Goal: Task Accomplishment & Management: Complete application form

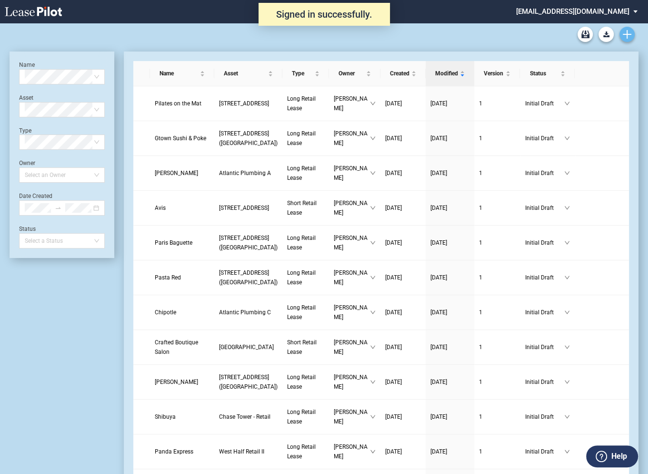
click at [629, 38] on icon "Create new document" at bounding box center [627, 34] width 9 height 9
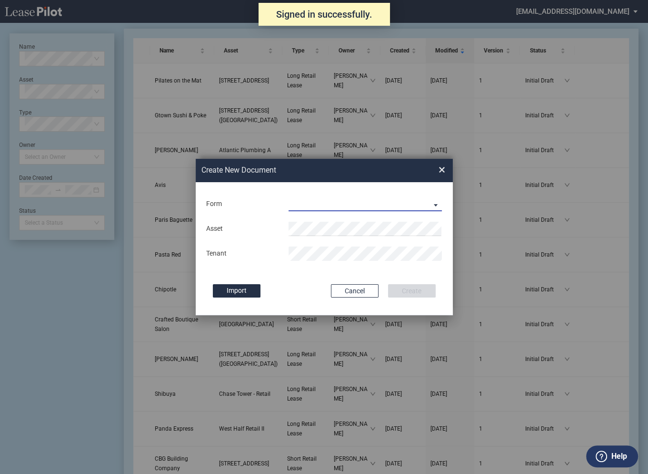
click at [329, 206] on md-select "Long Retail Lease Short Retail Lease" at bounding box center [366, 204] width 154 height 14
click at [312, 204] on div "Long Retail Lease" at bounding box center [319, 205] width 60 height 10
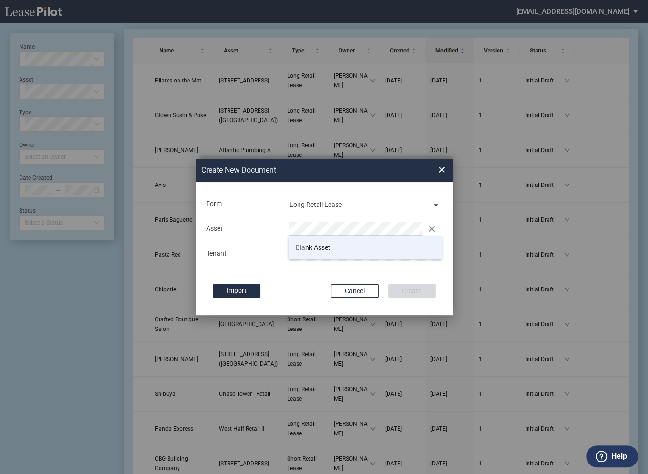
click at [310, 246] on span "Bla nk Asset" at bounding box center [313, 247] width 35 height 8
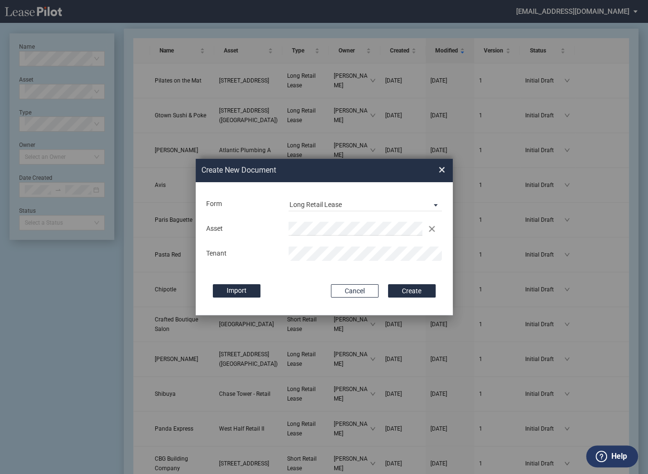
click at [388, 284] on button "Create" at bounding box center [412, 290] width 48 height 13
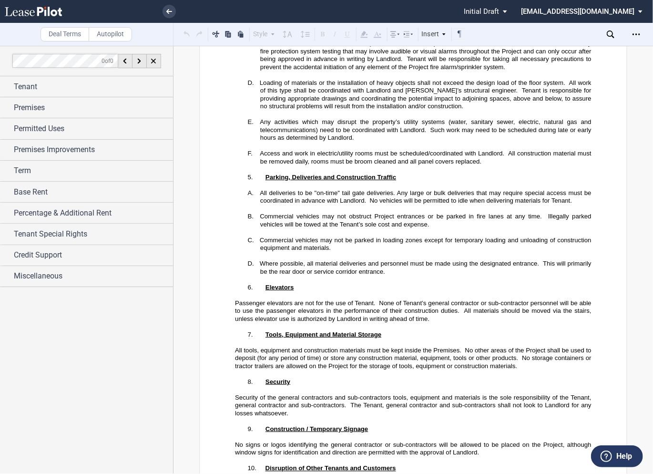
scroll to position [23578, 0]
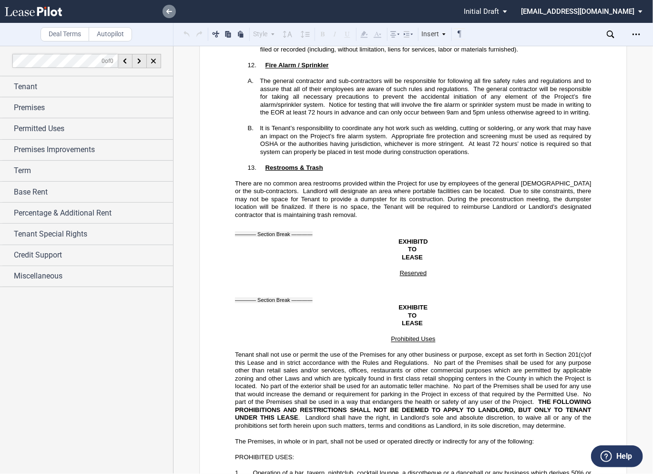
click at [169, 11] on use at bounding box center [169, 11] width 6 height 5
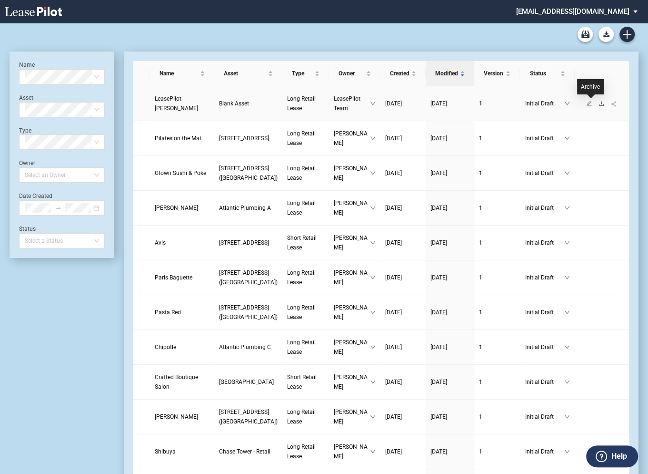
click at [599, 104] on icon "download" at bounding box center [602, 104] width 6 height 6
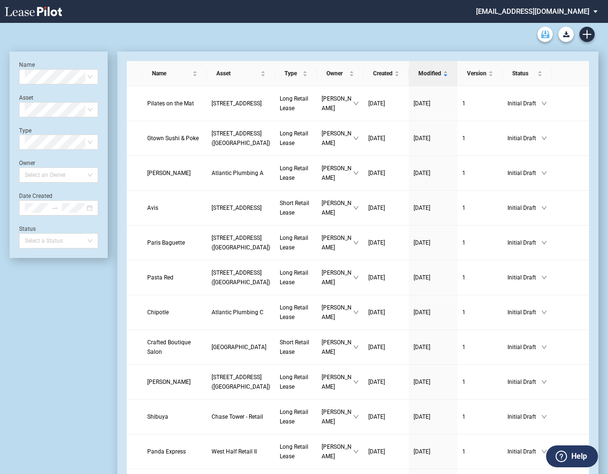
click at [544, 34] on icon "Archive" at bounding box center [545, 34] width 8 height 8
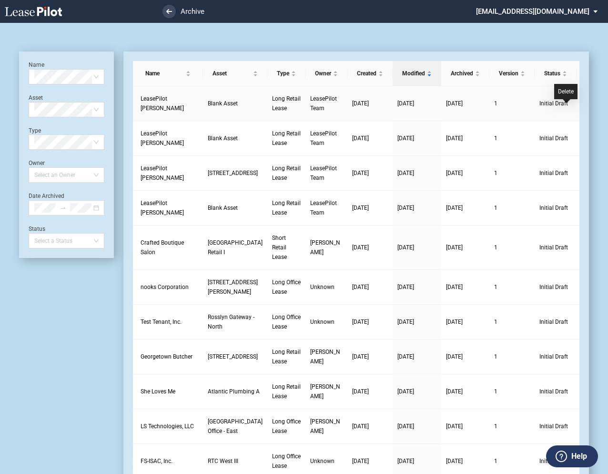
click at [585, 109] on icon "delete" at bounding box center [588, 108] width 6 height 6
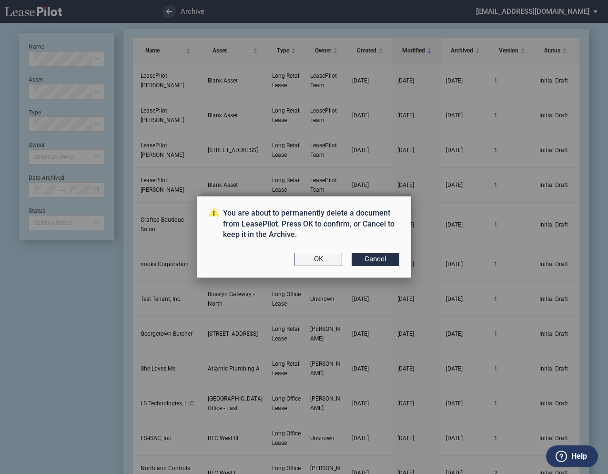
click at [324, 263] on button "OK" at bounding box center [318, 259] width 48 height 13
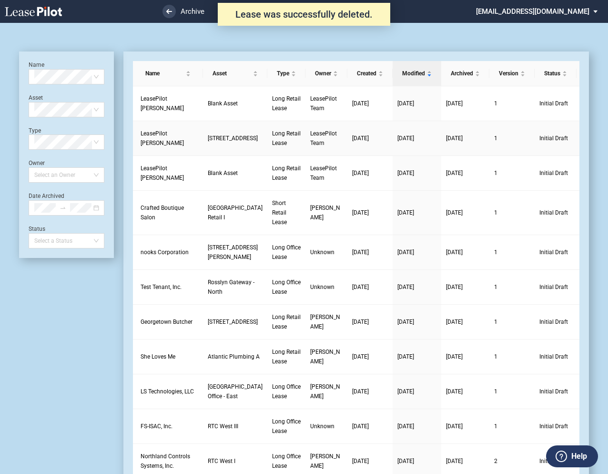
scroll to position [23, 0]
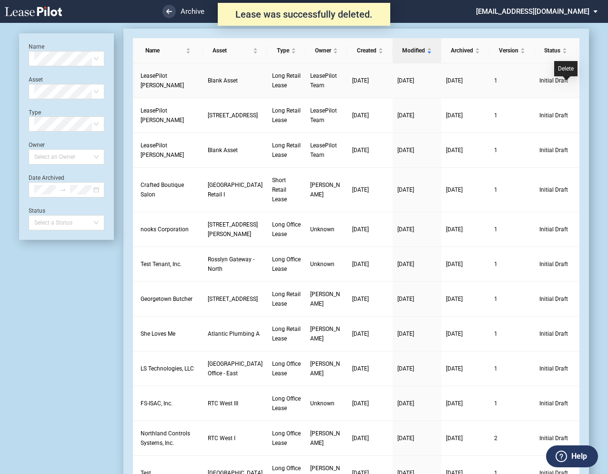
click at [585, 85] on icon "delete" at bounding box center [588, 85] width 6 height 6
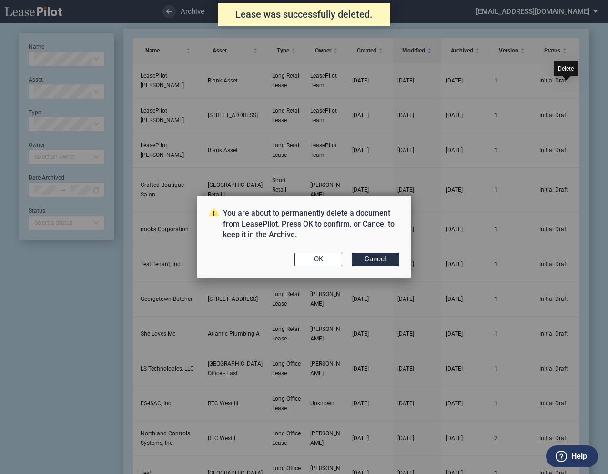
scroll to position [0, 0]
click at [311, 256] on button "OK" at bounding box center [318, 259] width 48 height 13
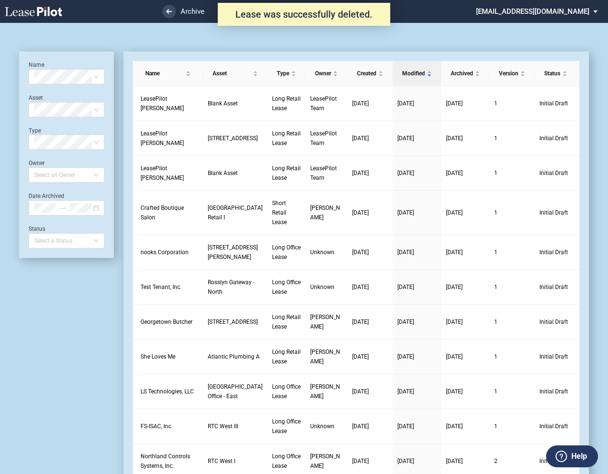
scroll to position [23, 0]
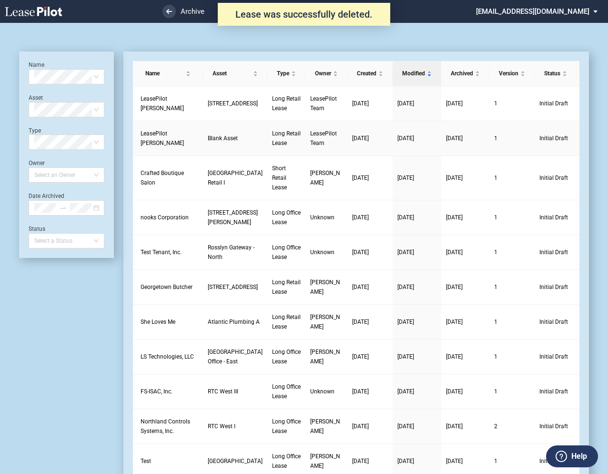
scroll to position [23, 0]
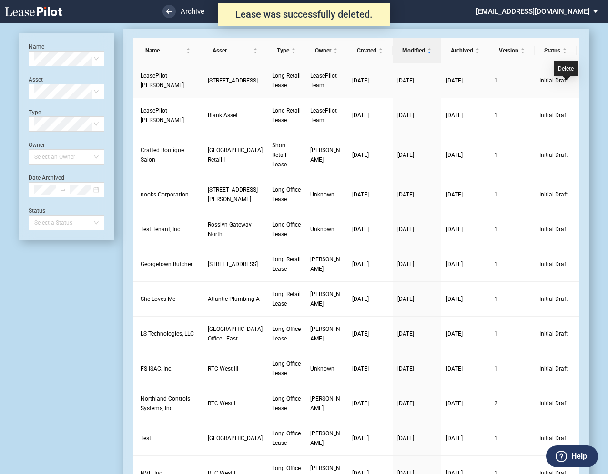
click at [585, 86] on icon "delete" at bounding box center [588, 85] width 6 height 6
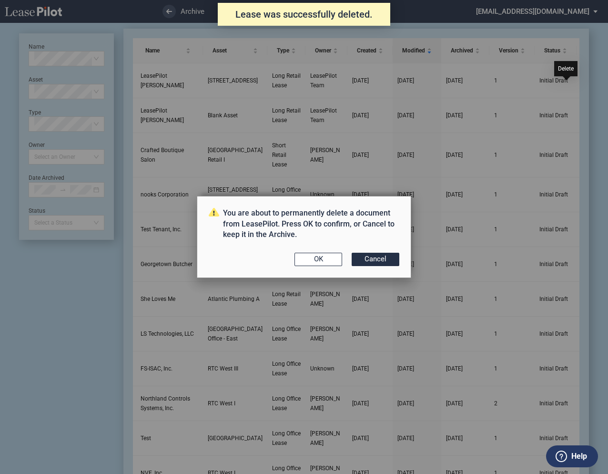
scroll to position [0, 0]
click at [319, 259] on button "OK" at bounding box center [318, 259] width 48 height 13
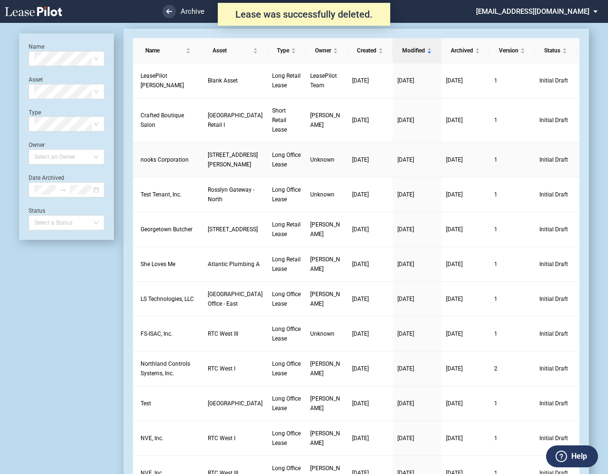
scroll to position [23, 0]
click at [585, 86] on icon "delete" at bounding box center [588, 85] width 6 height 6
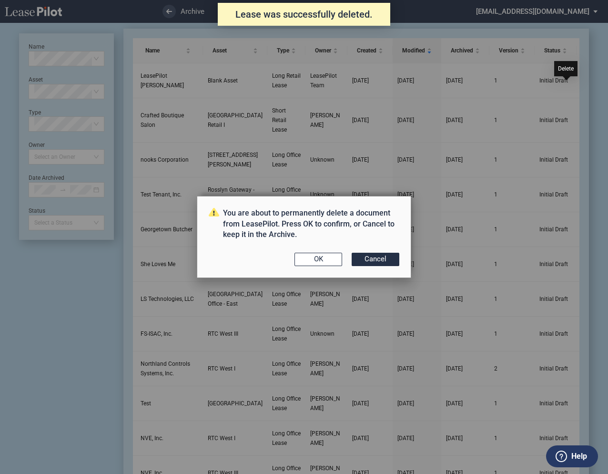
scroll to position [0, 0]
click at [319, 261] on button "OK" at bounding box center [318, 259] width 48 height 13
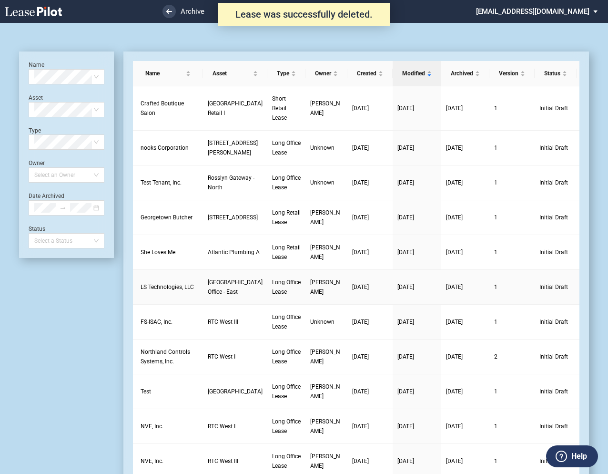
scroll to position [23, 0]
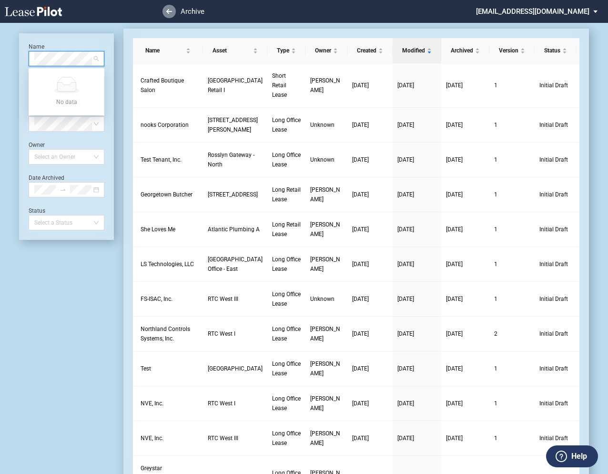
click at [168, 14] on link at bounding box center [168, 11] width 13 height 13
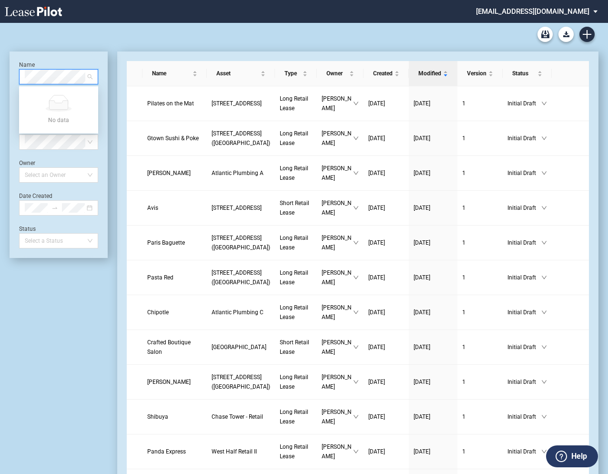
click at [178, 43] on div "JBG Retail Amendment Blank Form JBG Office Amendment Blank Long Office Lease Bl…" at bounding box center [304, 34] width 589 height 23
click at [509, 10] on md-select "[EMAIL_ADDRESS][DOMAIN_NAME] Super Admin Area Admin Area Settings Sign Out" at bounding box center [540, 10] width 131 height 21
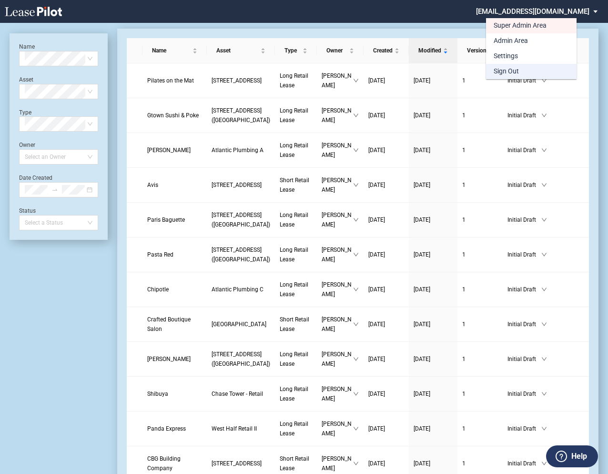
click at [507, 67] on div "Sign Out" at bounding box center [506, 72] width 25 height 10
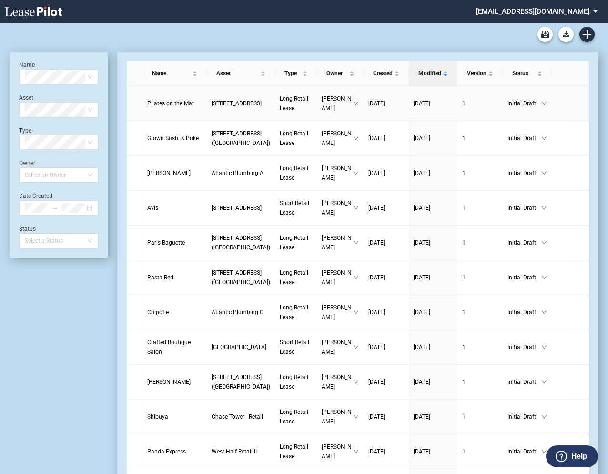
scroll to position [23, 0]
